Goal: Task Accomplishment & Management: Use online tool/utility

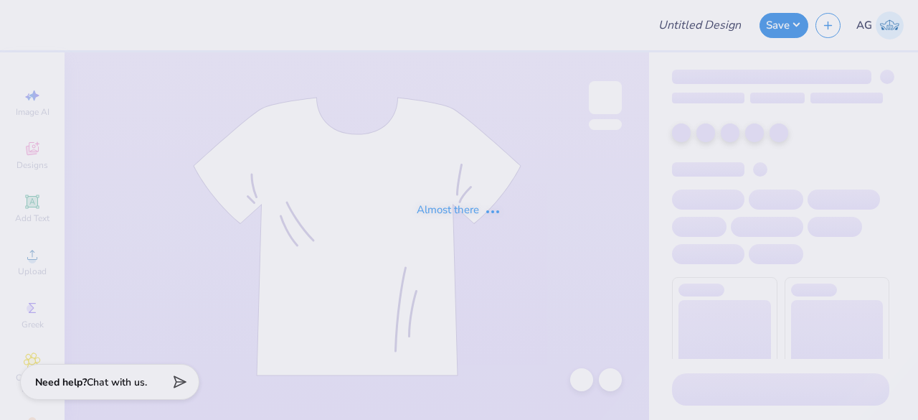
type input "chorale shirt"
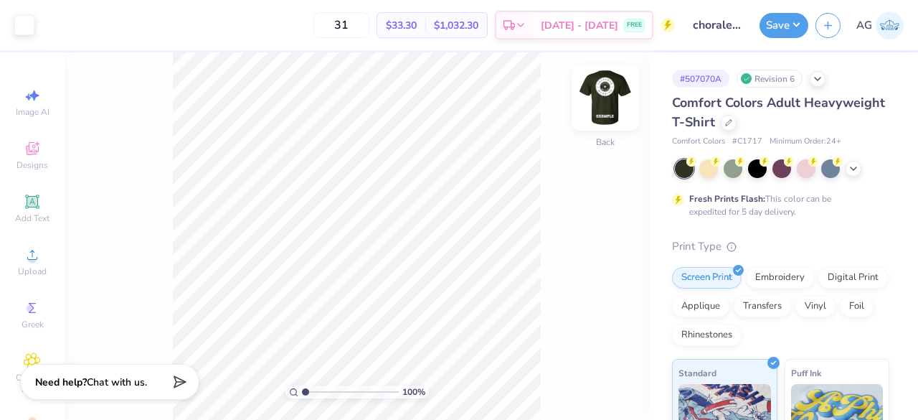
click at [621, 94] on img at bounding box center [605, 97] width 57 height 57
click at [621, 94] on div at bounding box center [605, 97] width 33 height 33
click at [620, 94] on img at bounding box center [605, 97] width 57 height 57
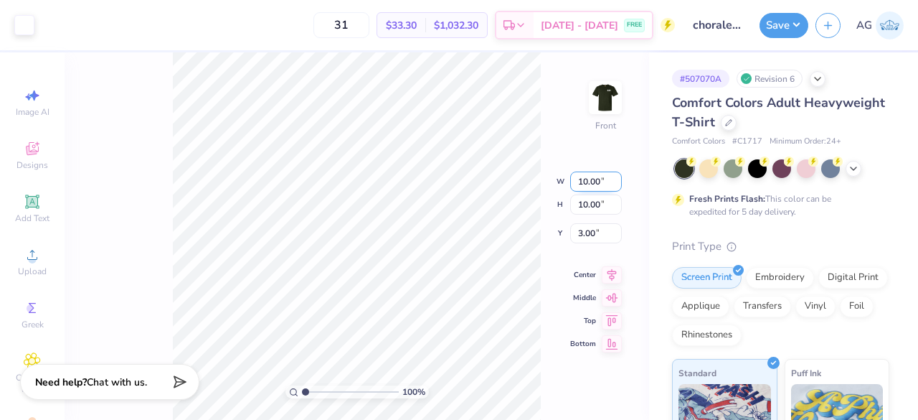
click at [588, 184] on input "10.00" at bounding box center [596, 181] width 52 height 20
type input "9.00"
click at [587, 197] on input "10.00" at bounding box center [596, 204] width 52 height 20
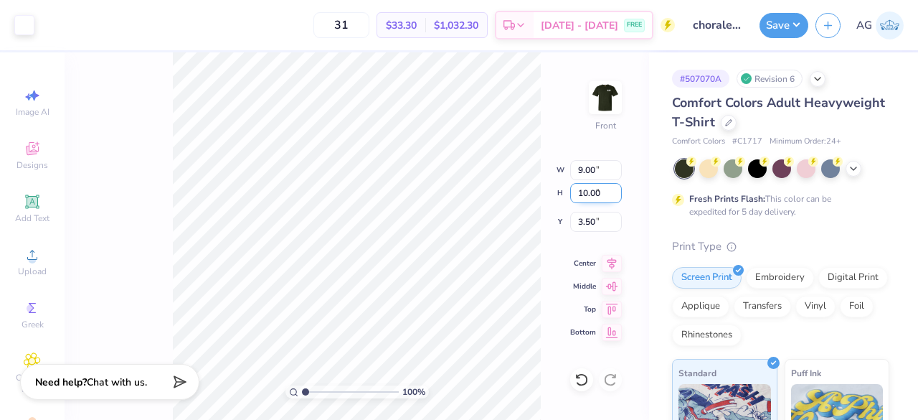
type input "9.00"
type input "3.50"
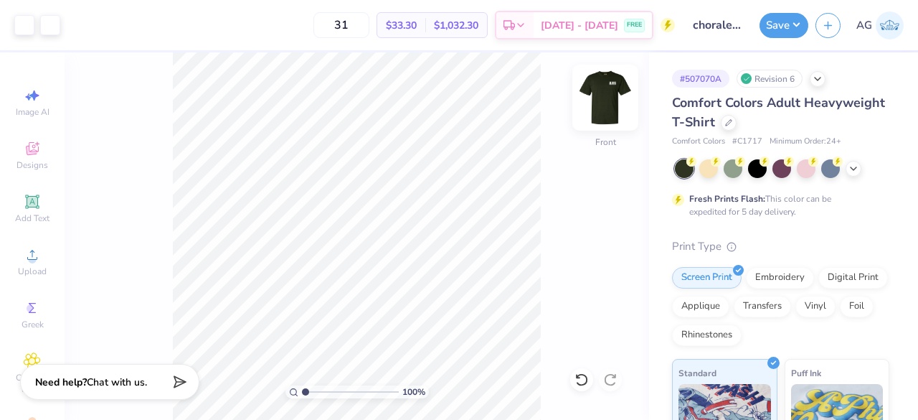
click at [596, 92] on img at bounding box center [605, 97] width 57 height 57
click at [596, 92] on img at bounding box center [605, 97] width 29 height 29
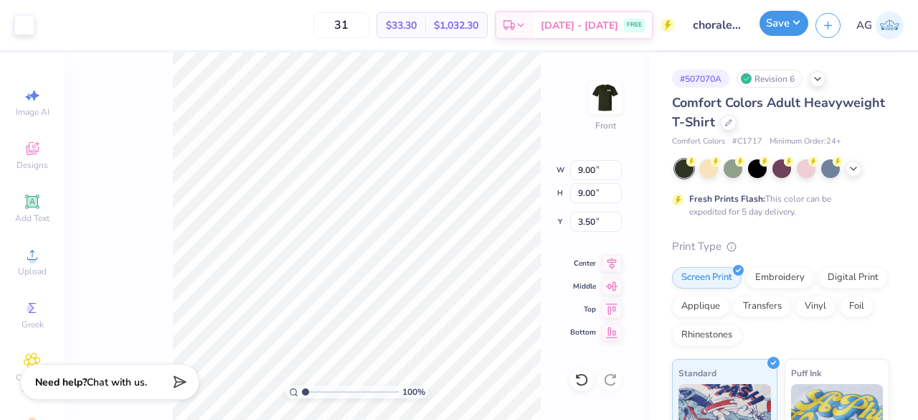
click at [785, 19] on button "Save" at bounding box center [784, 23] width 49 height 25
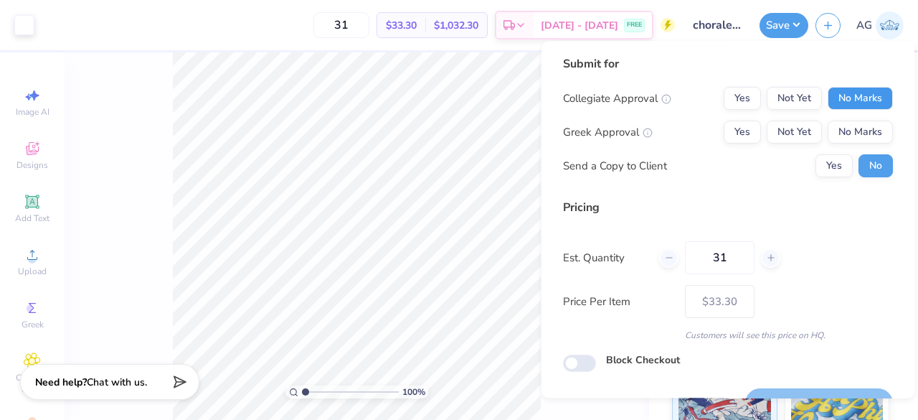
click at [868, 103] on button "No Marks" at bounding box center [860, 98] width 65 height 23
click at [864, 124] on button "No Marks" at bounding box center [860, 132] width 65 height 23
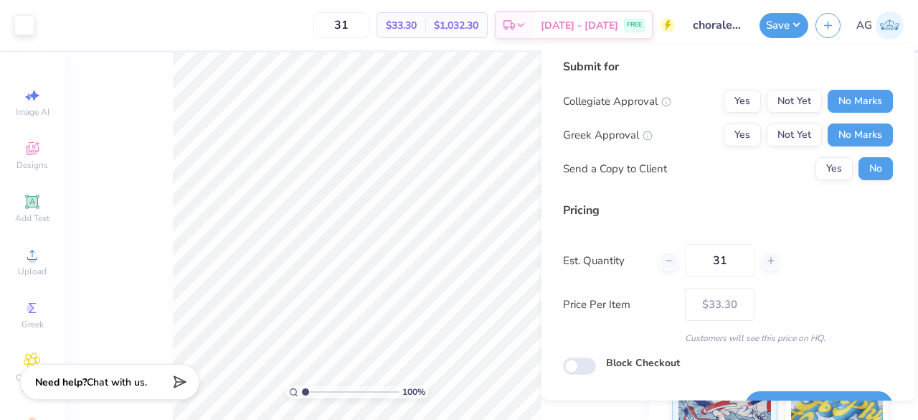
scroll to position [33, 0]
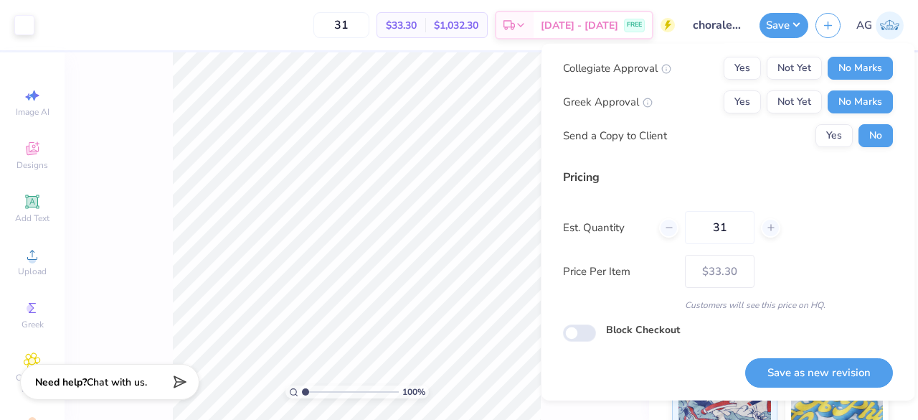
click at [550, 120] on div "Submit for Collegiate Approval Yes Not Yet No Marks Greek Approval Yes Not Yet …" at bounding box center [728, 222] width 373 height 357
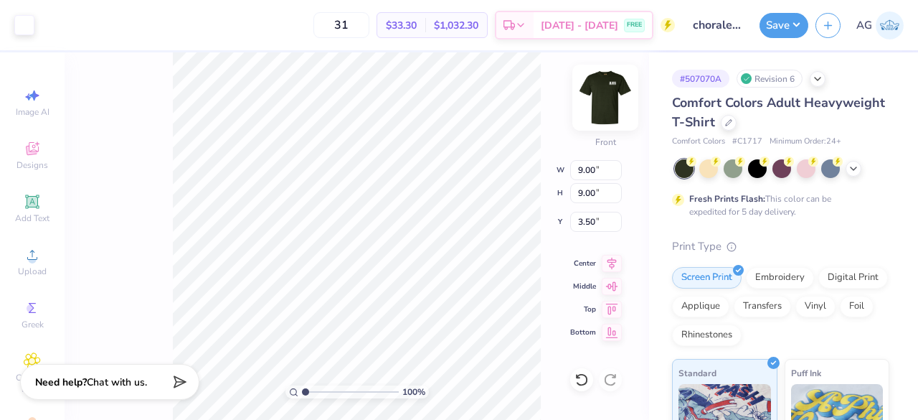
click at [613, 95] on img at bounding box center [605, 97] width 57 height 57
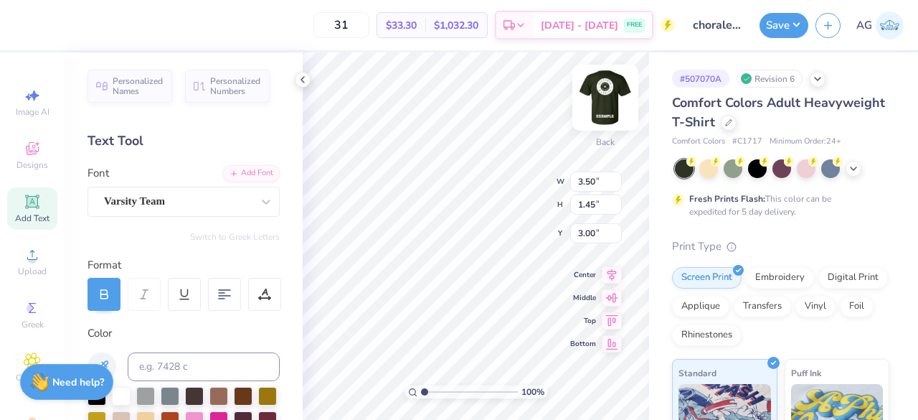
click at [621, 110] on img at bounding box center [605, 97] width 57 height 57
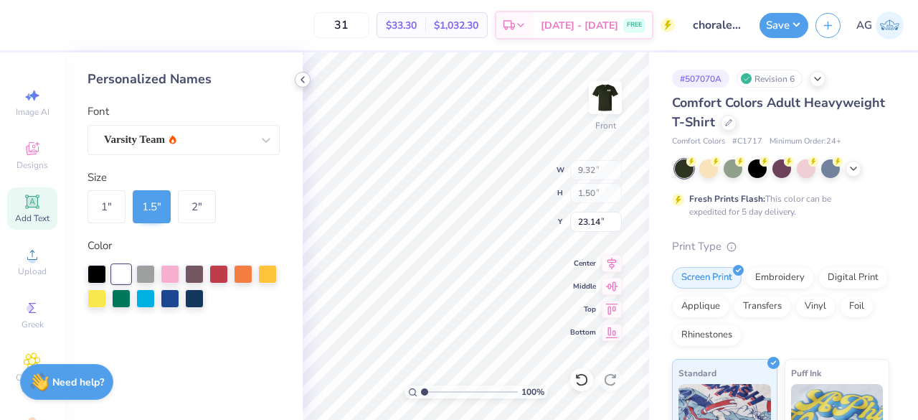
click at [310, 80] on div at bounding box center [303, 80] width 16 height 16
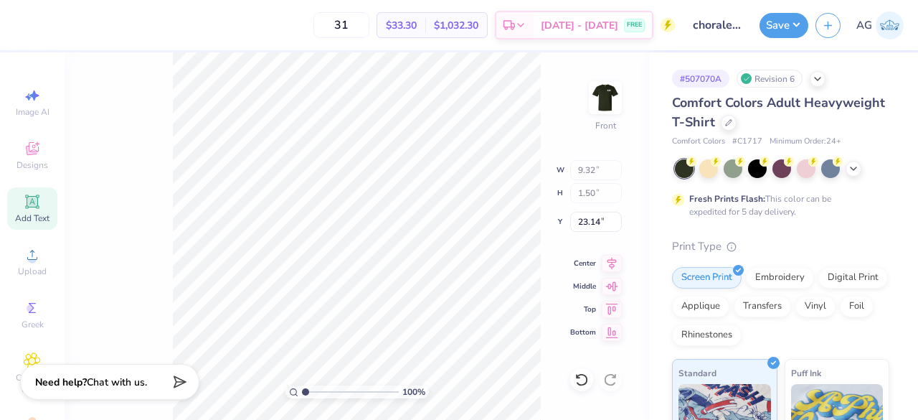
type input "9.00"
type input "3.50"
type input "9.32"
type input "1.50"
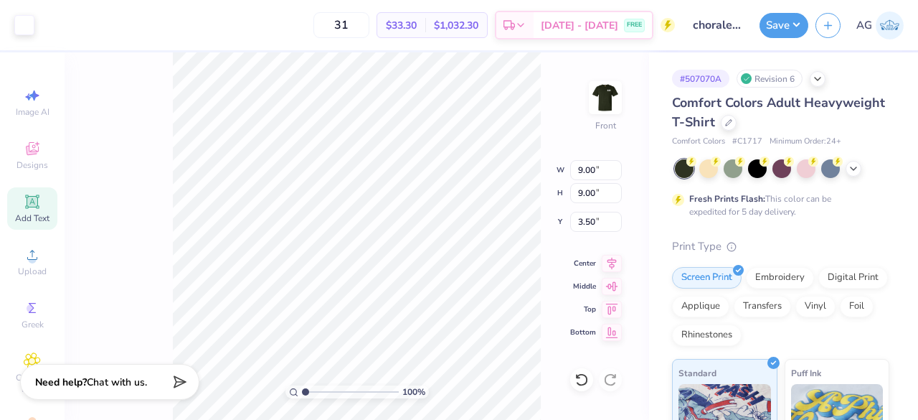
type input "23.14"
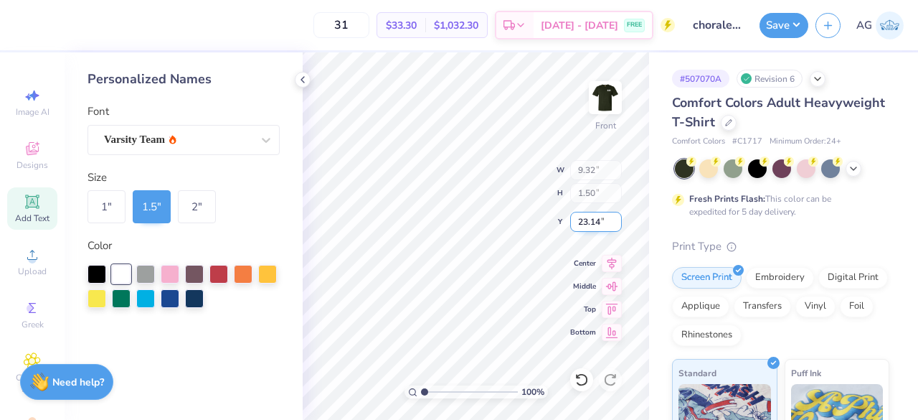
click at [589, 225] on input "23.14" at bounding box center [596, 222] width 52 height 20
type input "22.14"
click at [307, 83] on icon at bounding box center [302, 79] width 11 height 11
type input "22.82"
click at [304, 80] on icon at bounding box center [302, 79] width 11 height 11
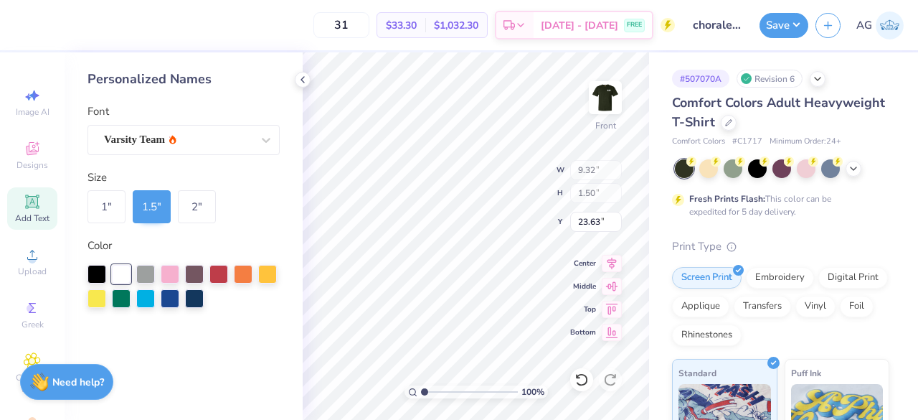
type input "23.63"
type input "9.00"
type input "3.50"
type input "9.32"
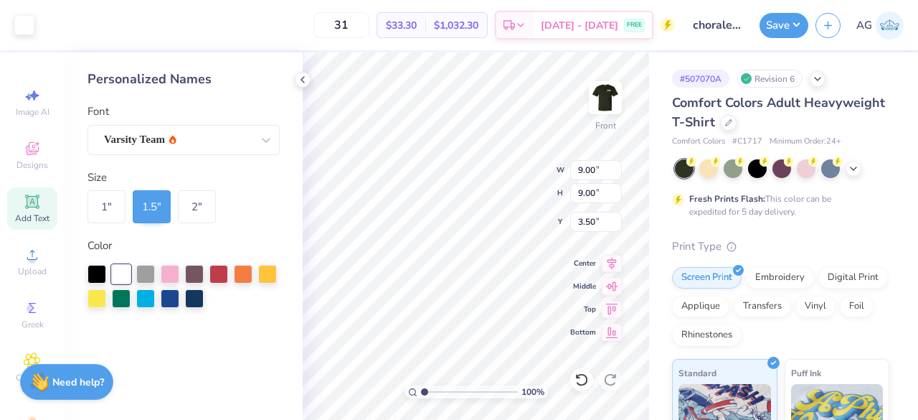
type input "1.50"
type input "23.63"
click at [304, 80] on icon at bounding box center [302, 79] width 11 height 11
